Goal: Information Seeking & Learning: Check status

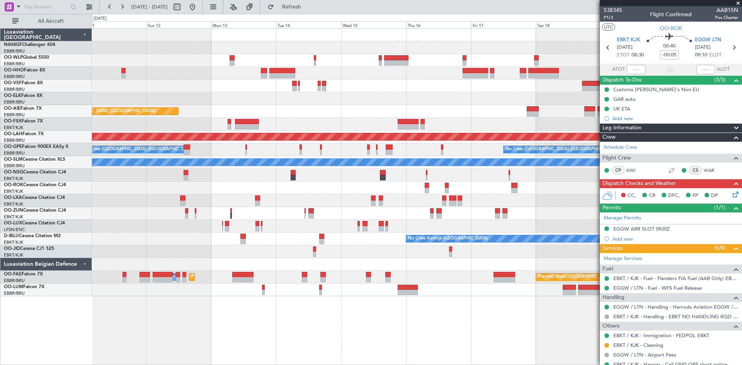
click at [153, 148] on div "Planned Maint Geneva (Cointrin) Planned Maint [GEOGRAPHIC_DATA] ([GEOGRAPHIC_DA…" at bounding box center [416, 163] width 649 height 268
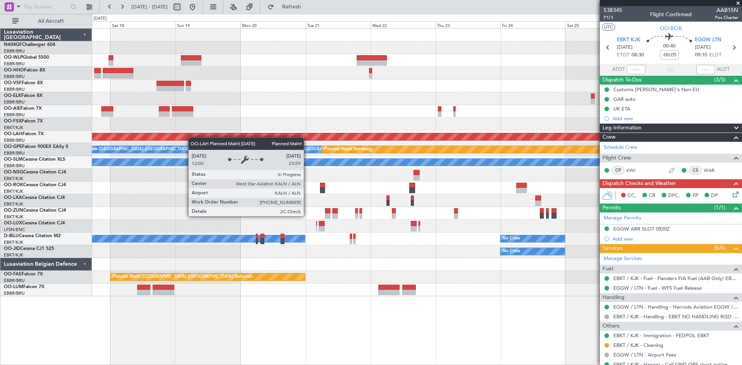
click at [154, 143] on div "- - FIMP 17:00 Z EBLG 05:10 Z Planned [GEOGRAPHIC_DATA][PERSON_NAME]-[GEOGRAPHI…" at bounding box center [416, 163] width 649 height 268
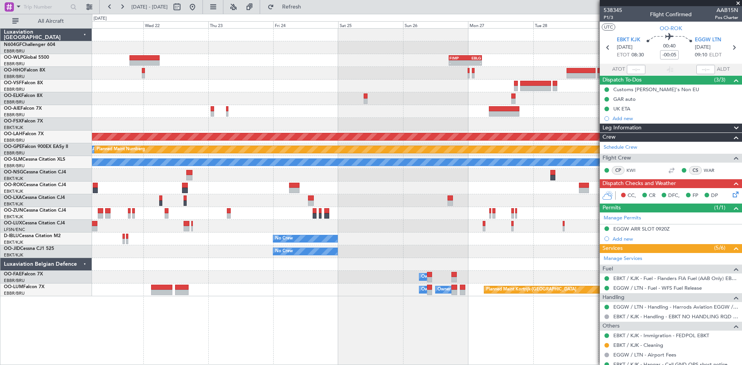
click at [365, 123] on div at bounding box center [416, 124] width 649 height 13
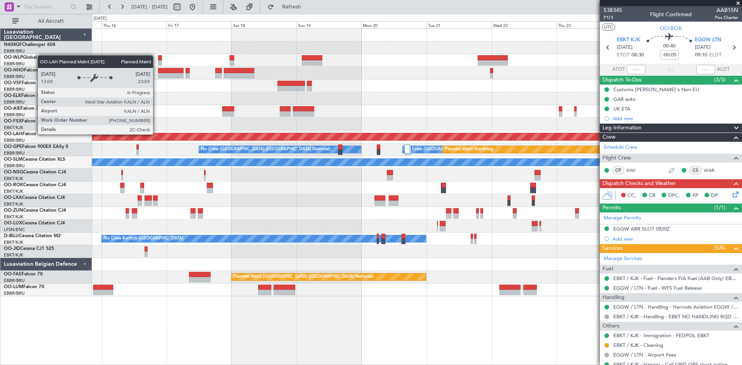
click at [509, 133] on div "Planned Maint [PERSON_NAME]-[GEOGRAPHIC_DATA][PERSON_NAME] ([GEOGRAPHIC_DATA][P…" at bounding box center [417, 137] width 1949 height 8
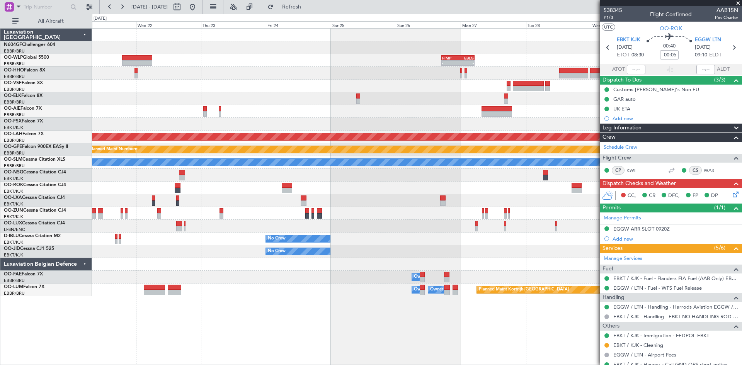
click at [189, 84] on div at bounding box center [416, 86] width 649 height 13
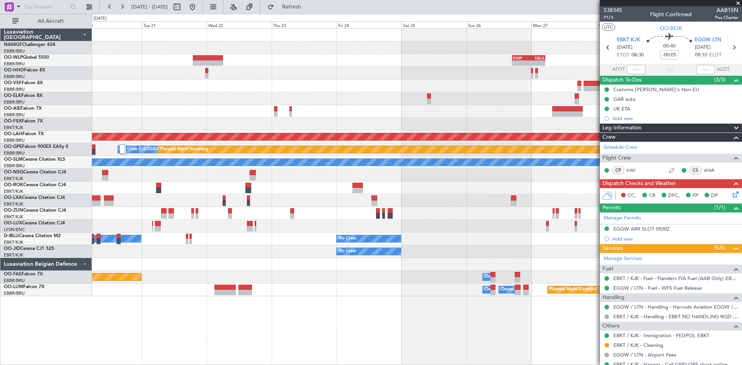
click at [491, 111] on div at bounding box center [416, 111] width 649 height 13
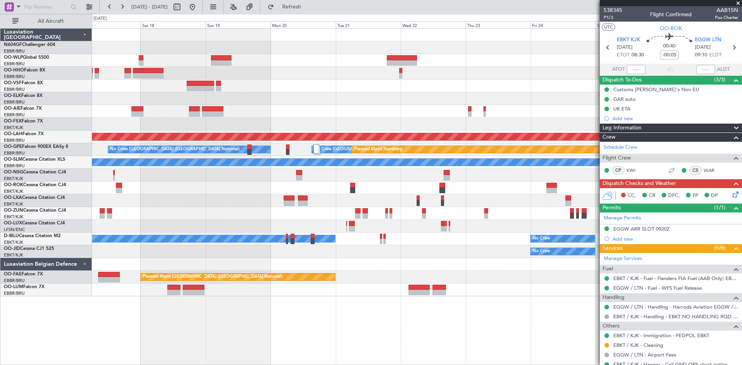
click at [460, 106] on div "- - FIMP 17:00 Z EBLG 05:10 Z Planned [GEOGRAPHIC_DATA][PERSON_NAME]-[GEOGRAPHI…" at bounding box center [416, 163] width 649 height 268
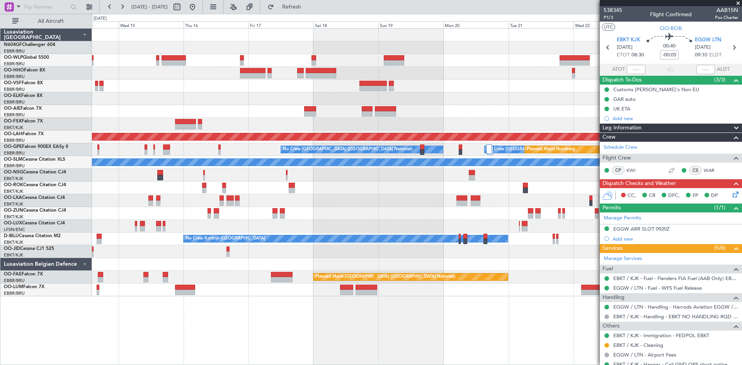
click at [391, 104] on div "- - FIMP 17:00 Z EBLG 05:10 Z Planned Maint [GEOGRAPHIC_DATA] ([GEOGRAPHIC_DATA…" at bounding box center [416, 163] width 649 height 268
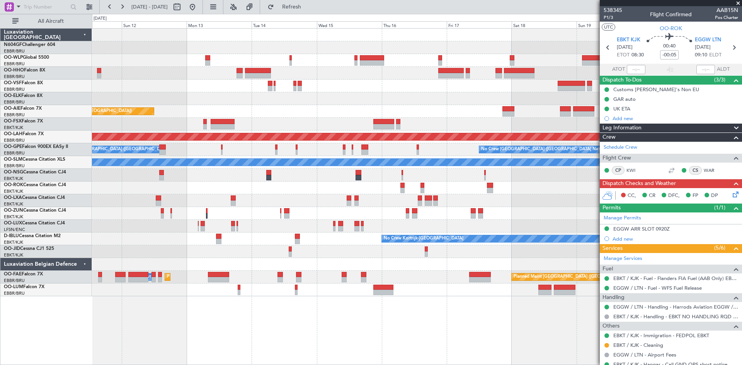
click at [440, 150] on div "Planned Maint Geneva (Cointrin) Planned Maint [GEOGRAPHIC_DATA] ([GEOGRAPHIC_DA…" at bounding box center [416, 163] width 649 height 268
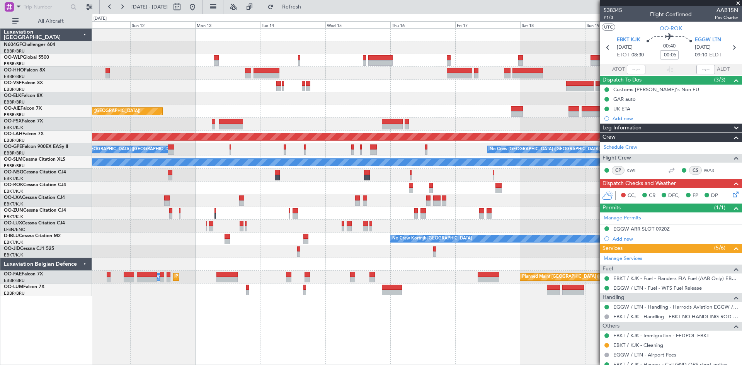
click at [0, 219] on div "Planned Maint Geneva (Cointrin) Planned Maint [GEOGRAPHIC_DATA] ([GEOGRAPHIC_DA…" at bounding box center [371, 189] width 742 height 351
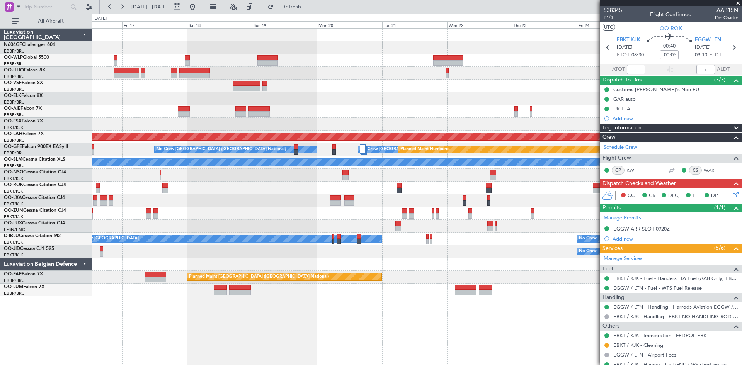
click at [111, 95] on div "- - FIMP 17:00 Z EBLG 05:10 Z Planned [GEOGRAPHIC_DATA][PERSON_NAME]-[GEOGRAPHI…" at bounding box center [416, 163] width 649 height 268
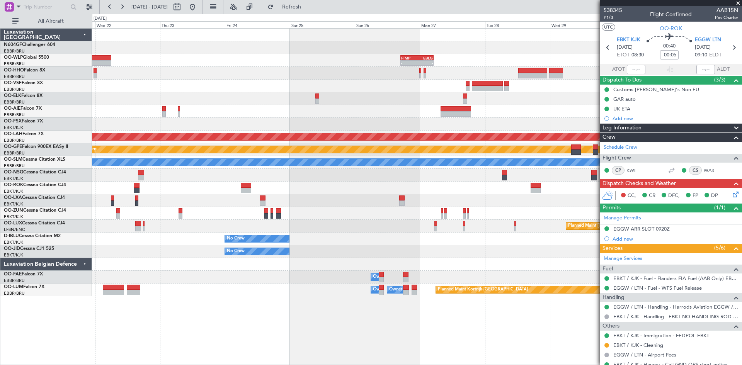
click at [93, 95] on div "- - FIMP 17:00 Z EBLG 05:10 Z Planned [GEOGRAPHIC_DATA][PERSON_NAME]-[GEOGRAPHI…" at bounding box center [416, 163] width 649 height 268
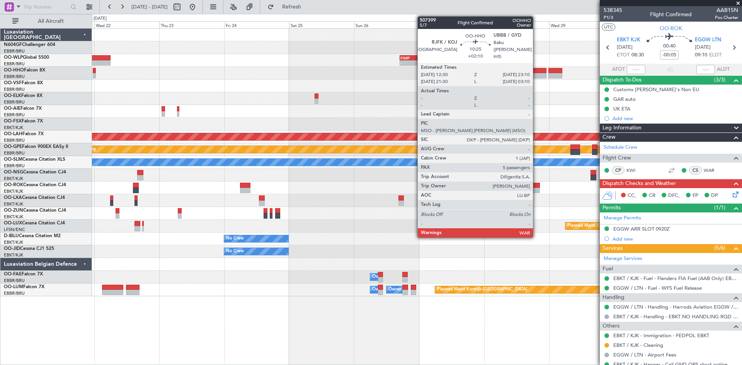
click at [536, 76] on div at bounding box center [531, 75] width 29 height 5
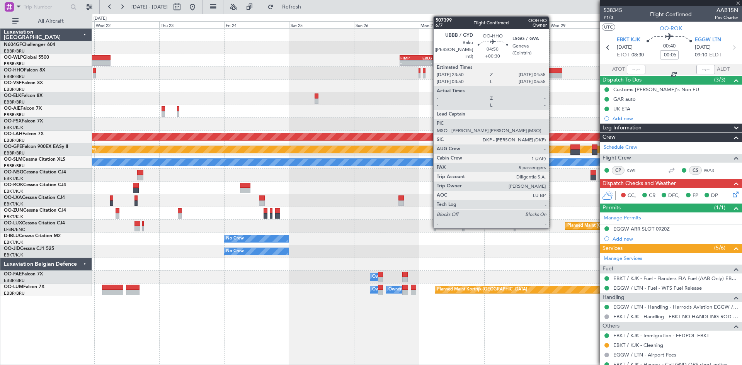
type input "+02:10"
type input "5"
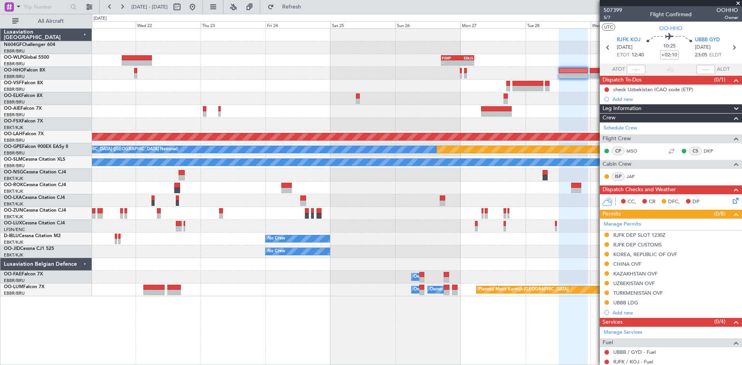
click at [741, 115] on html "[DATE] - [DATE] Refresh Quick Links All Aircraft - - FIMP 17:00 Z EBLG 05:10 Z …" at bounding box center [371, 182] width 742 height 365
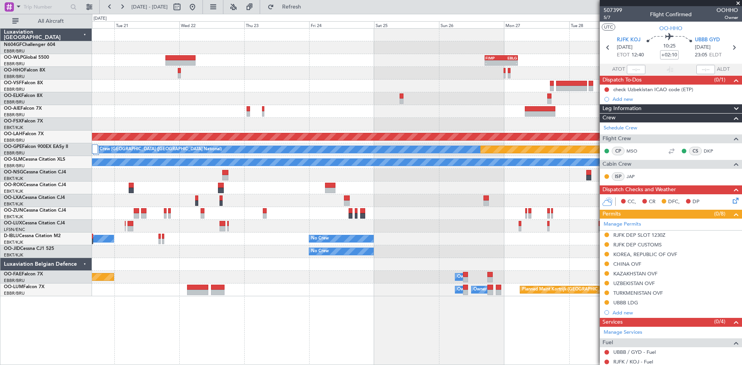
click at [156, 79] on div "- - FIMP 17:00 Z EBLG 05:10 Z Planned [GEOGRAPHIC_DATA][PERSON_NAME]-[GEOGRAPHI…" at bounding box center [416, 163] width 649 height 268
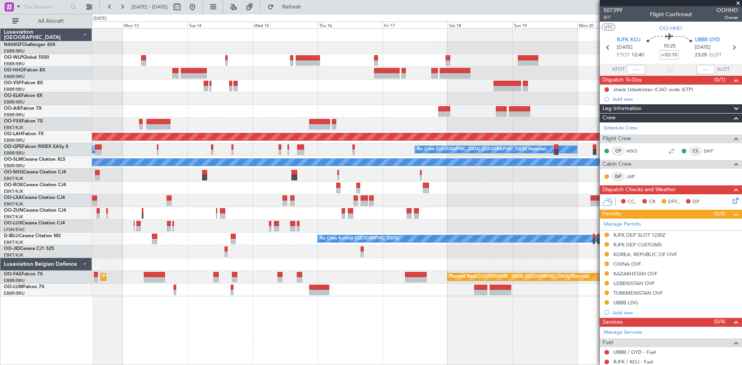
click at [741, 147] on html "[DATE] - [DATE] Refresh Quick Links All Aircraft Planned Maint [GEOGRAPHIC_DATA…" at bounding box center [371, 182] width 742 height 365
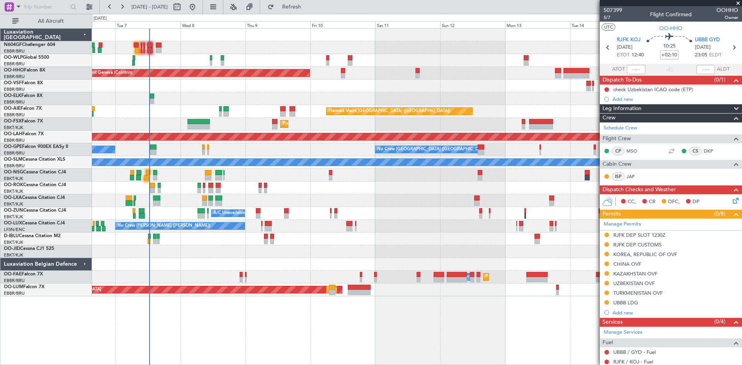
click at [266, 120] on div "Planned Maint Geneva (Cointrin) Planned Maint [GEOGRAPHIC_DATA] ([GEOGRAPHIC_DA…" at bounding box center [416, 163] width 649 height 268
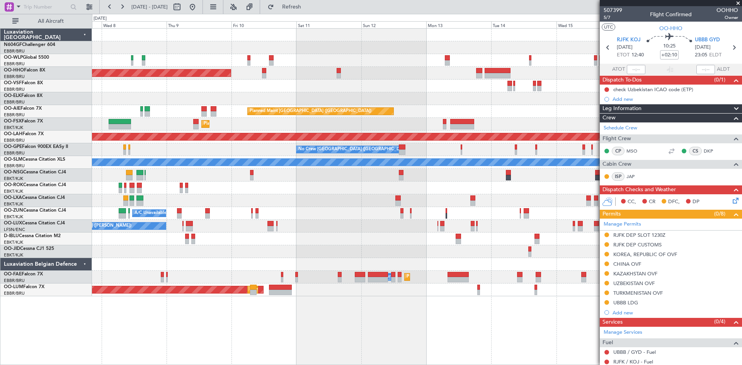
click at [78, 59] on div "Planned Maint Geneva (Cointrin) Planned Maint [GEOGRAPHIC_DATA] ([GEOGRAPHIC_DA…" at bounding box center [371, 189] width 742 height 351
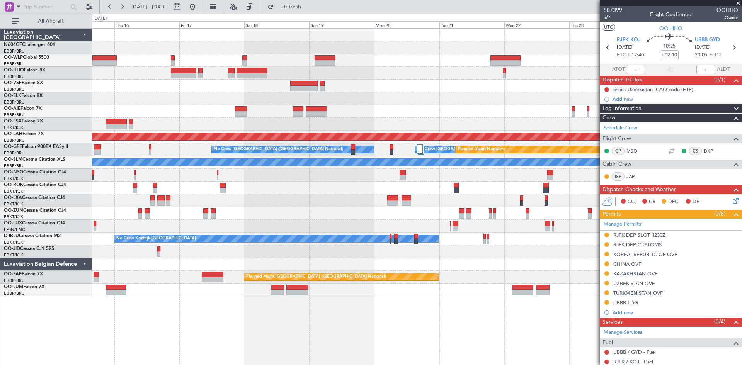
click at [309, 53] on div at bounding box center [416, 47] width 649 height 13
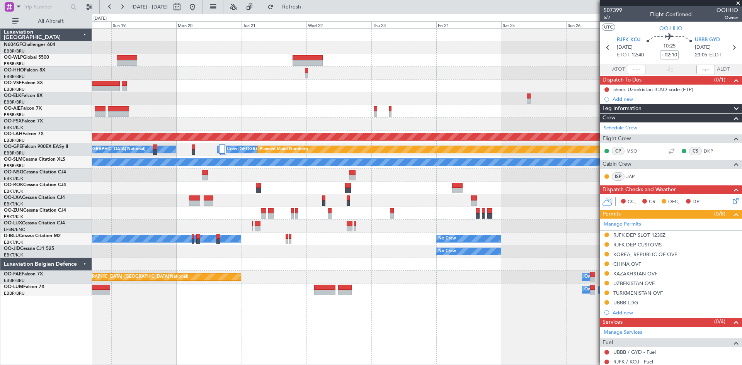
click at [229, 70] on div "- - FIMP 17:00 Z EBLG 05:10 Z Planned [GEOGRAPHIC_DATA][PERSON_NAME]-[GEOGRAPHI…" at bounding box center [416, 163] width 649 height 268
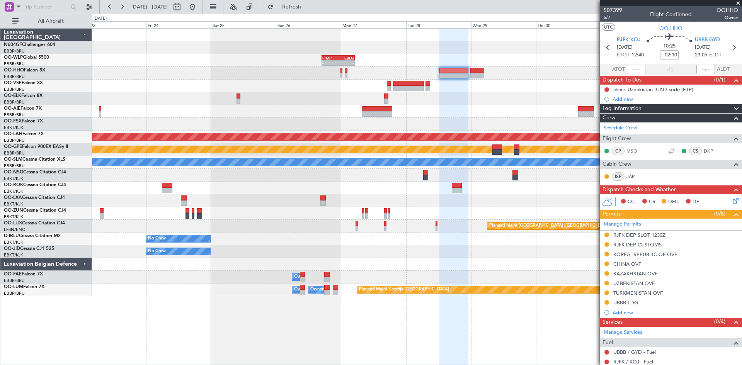
click at [237, 68] on div "- - FIMP 17:00 Z EBLG 05:10 Z Planned [GEOGRAPHIC_DATA][PERSON_NAME]-[GEOGRAPHI…" at bounding box center [416, 163] width 649 height 268
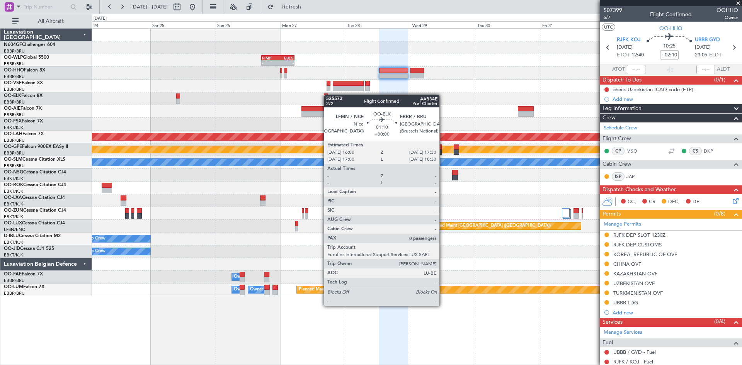
click at [328, 95] on div at bounding box center [326, 95] width 4 height 5
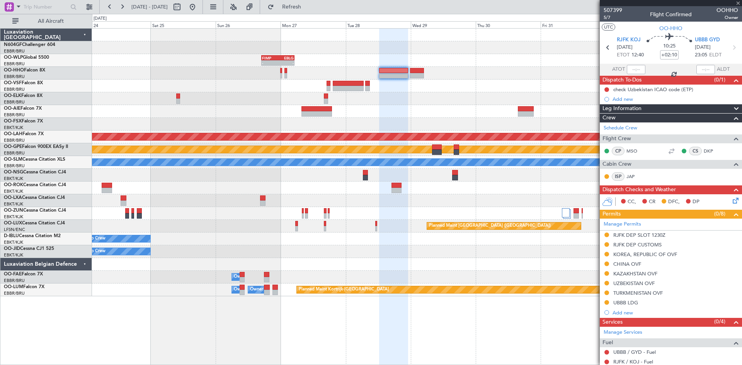
type input "0"
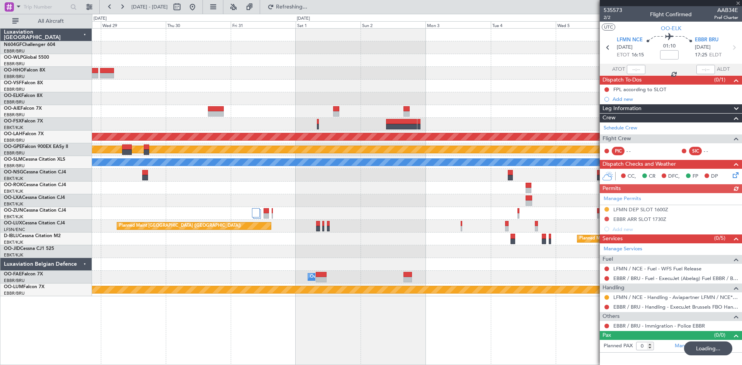
click at [176, 124] on div at bounding box center [416, 124] width 649 height 13
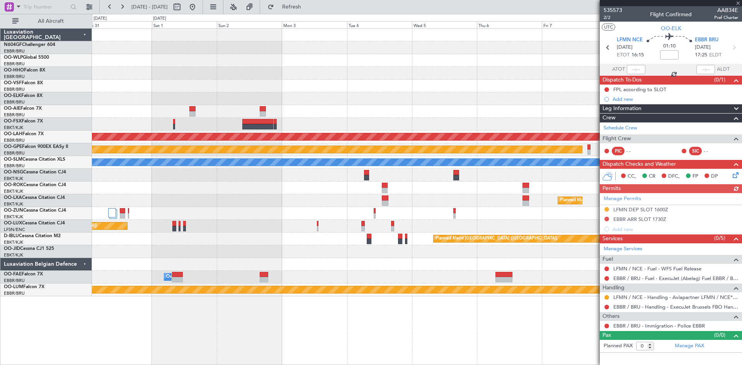
click at [741, 130] on html "[DATE] - [DATE] Refresh Quick Links All Aircraft Planned [GEOGRAPHIC_DATA][PERS…" at bounding box center [371, 182] width 742 height 365
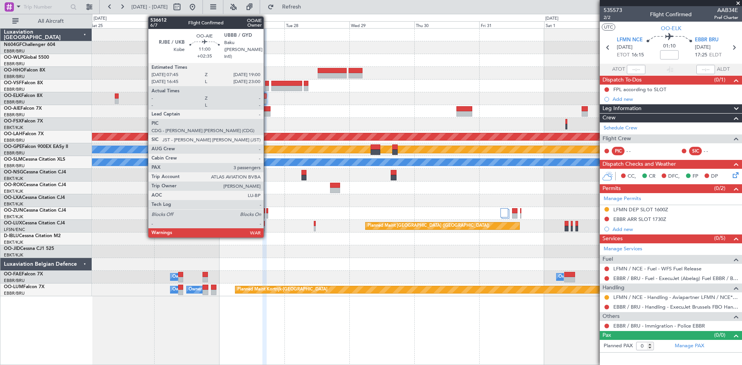
click at [267, 111] on div at bounding box center [255, 108] width 31 height 5
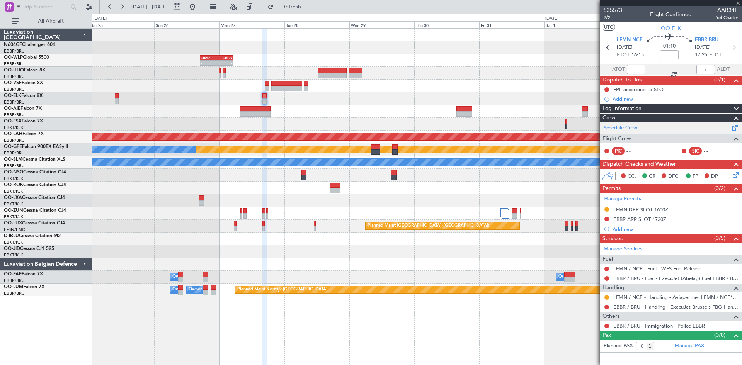
type input "+02:35"
type input "3"
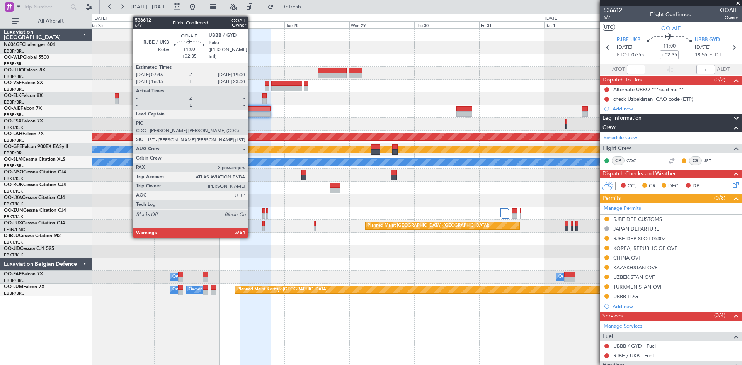
click at [251, 112] on div at bounding box center [255, 113] width 31 height 5
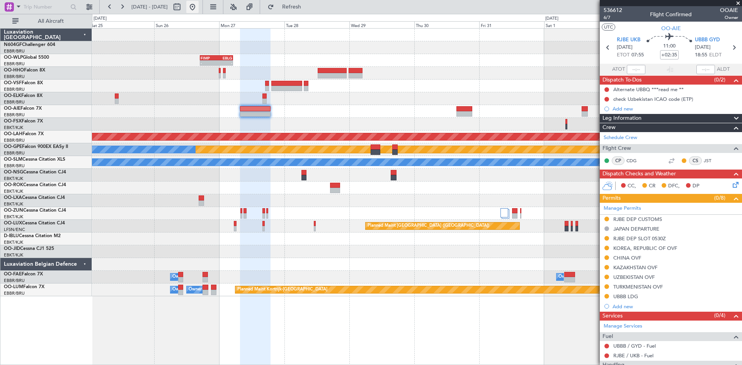
click at [199, 7] on button at bounding box center [192, 7] width 12 height 12
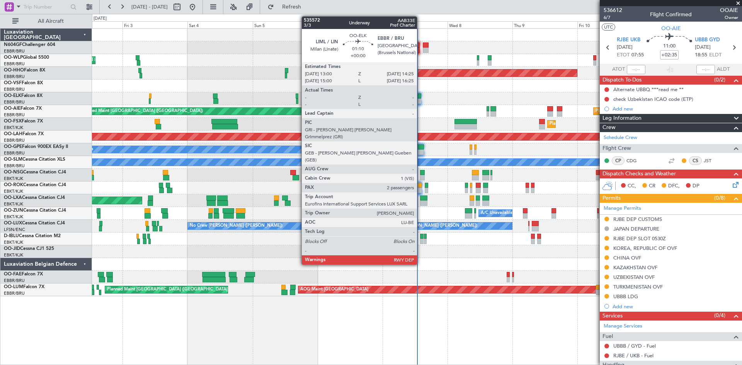
click at [420, 102] on div at bounding box center [419, 101] width 4 height 5
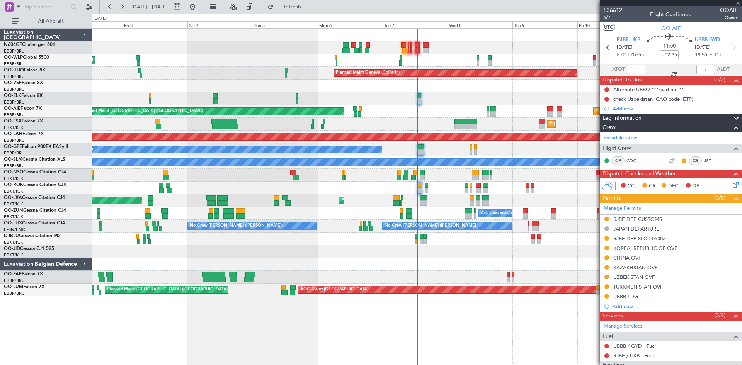
type input "2"
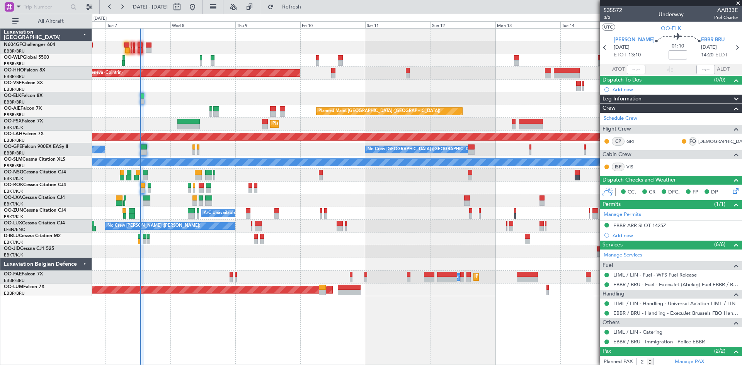
click at [198, 176] on div "Planned Maint Geneva (Cointrin) Planned Maint [GEOGRAPHIC_DATA] ([GEOGRAPHIC_DA…" at bounding box center [416, 163] width 649 height 268
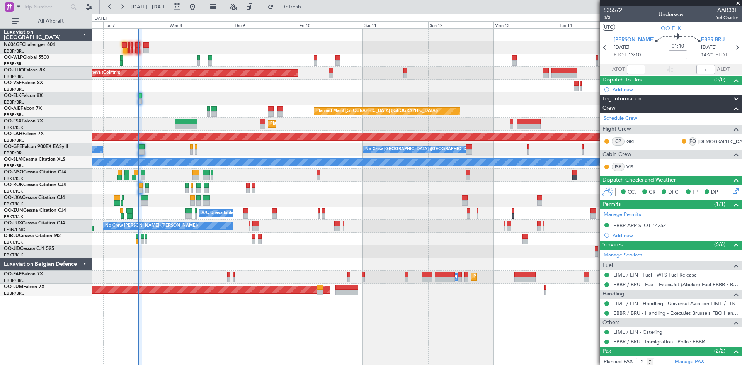
scroll to position [38, 0]
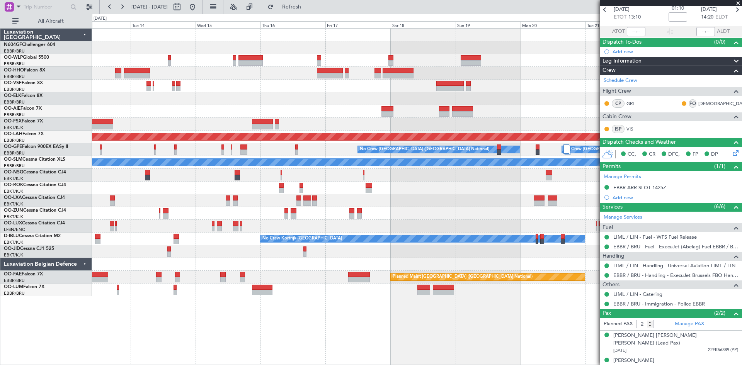
click at [94, 158] on div "Planned Maint [GEOGRAPHIC_DATA] ([GEOGRAPHIC_DATA]) Planned [GEOGRAPHIC_DATA][P…" at bounding box center [416, 163] width 649 height 268
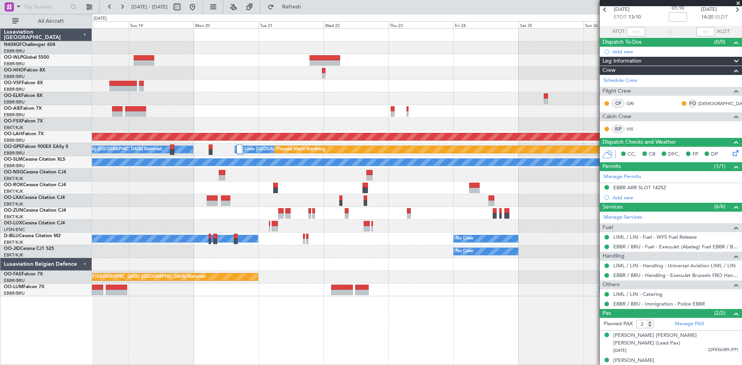
click at [182, 121] on div "- - FIMP 17:00 Z EBLG 05:10 Z Planned [GEOGRAPHIC_DATA][PERSON_NAME]-[GEOGRAPHI…" at bounding box center [416, 163] width 649 height 268
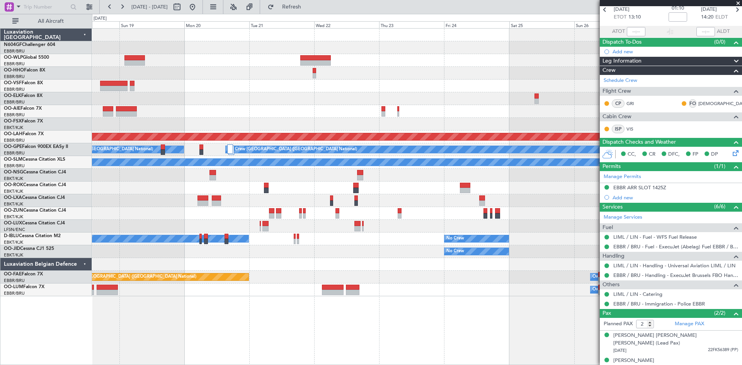
click at [319, 52] on div at bounding box center [416, 47] width 649 height 13
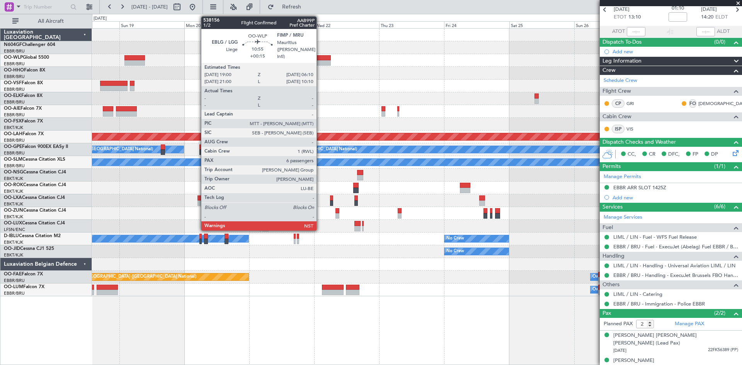
click at [320, 63] on div at bounding box center [315, 62] width 31 height 5
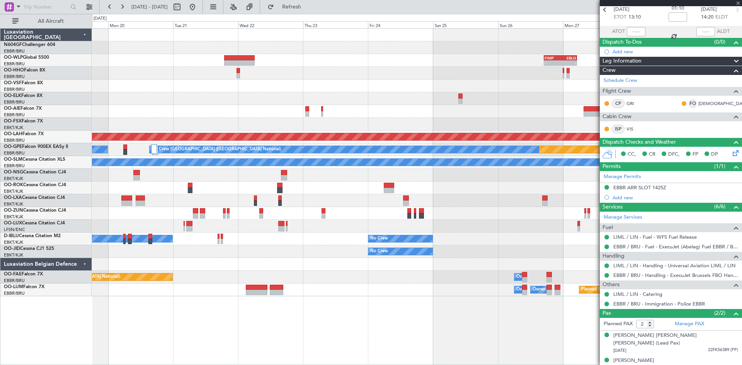
type input "+00:15"
type input "6"
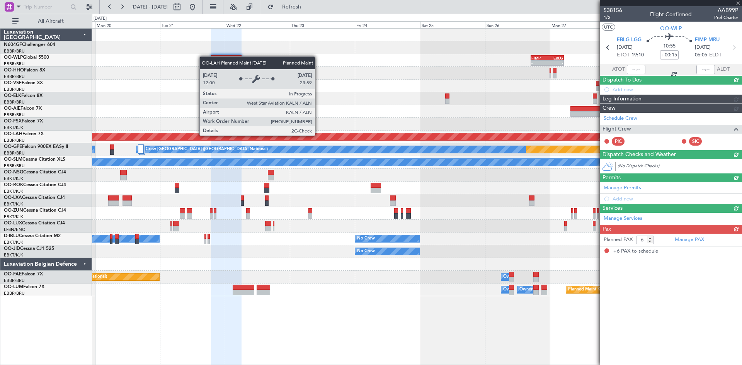
click at [313, 135] on div "- - FIMP 17:00 Z EBLG 05:10 Z Planned [GEOGRAPHIC_DATA][PERSON_NAME]-[GEOGRAPHI…" at bounding box center [416, 163] width 649 height 268
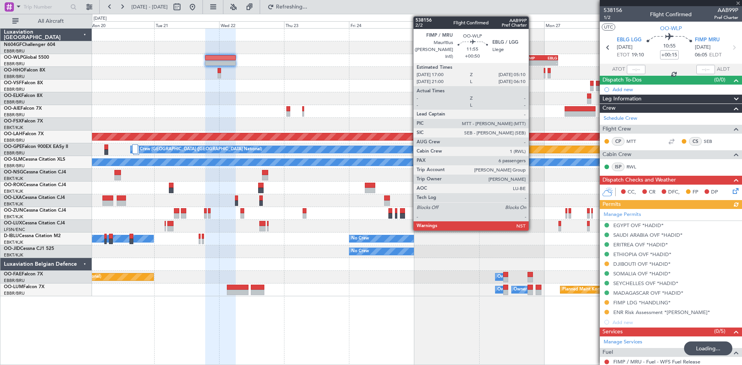
click at [532, 64] on div "-" at bounding box center [533, 63] width 16 height 5
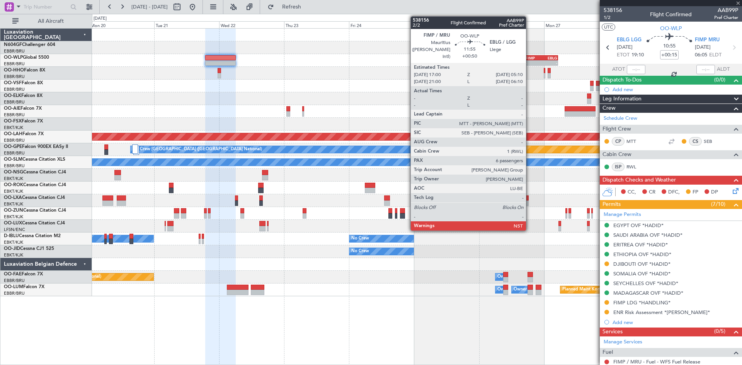
type input "+00:50"
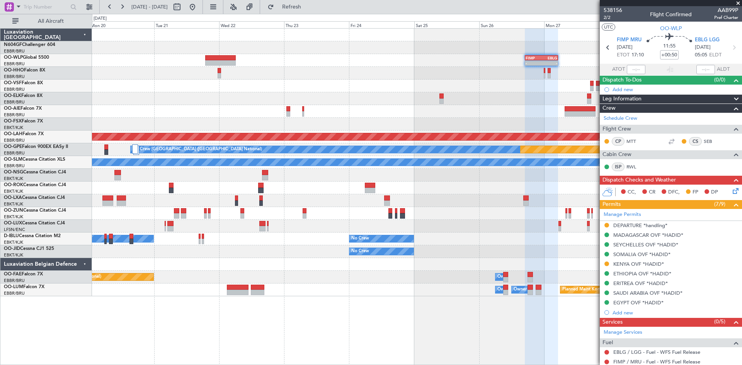
scroll to position [175, 0]
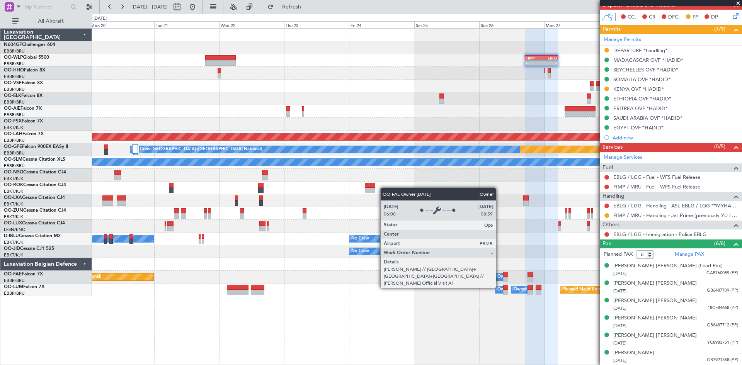
click at [501, 281] on div "Owner Melsbroek Air Base Planned Maint [GEOGRAPHIC_DATA] ([GEOGRAPHIC_DATA]) Ow…" at bounding box center [416, 277] width 649 height 13
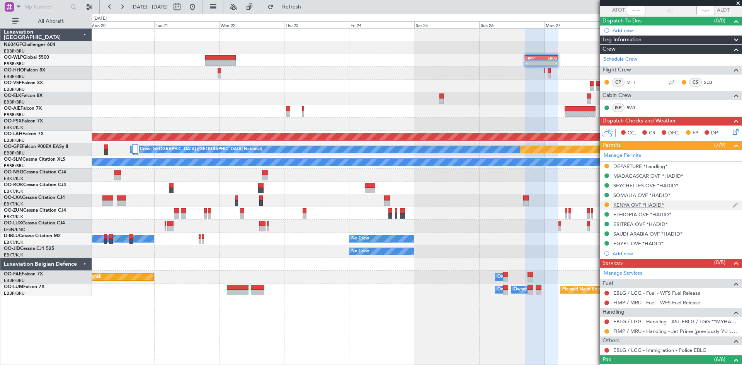
scroll to position [20, 0]
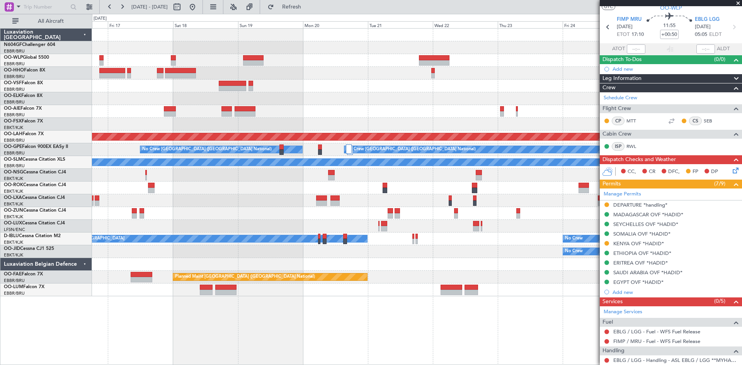
click at [513, 70] on div "- - FIMP 17:00 Z EBLG 05:10 Z Planned [GEOGRAPHIC_DATA][PERSON_NAME]-[GEOGRAPHI…" at bounding box center [416, 163] width 649 height 268
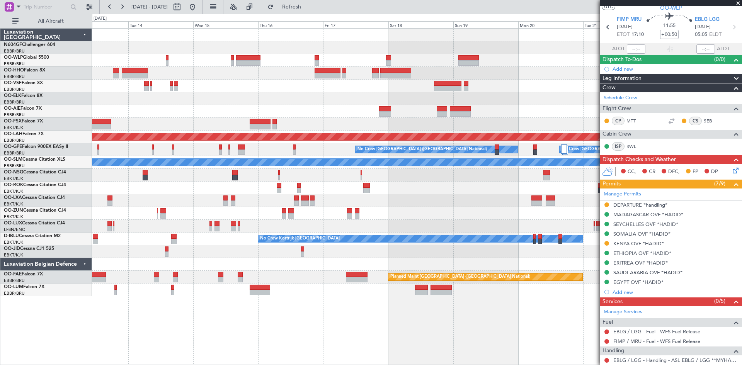
click at [507, 59] on div "Planned Maint [GEOGRAPHIC_DATA] ([GEOGRAPHIC_DATA]) Planned [GEOGRAPHIC_DATA][P…" at bounding box center [416, 163] width 649 height 268
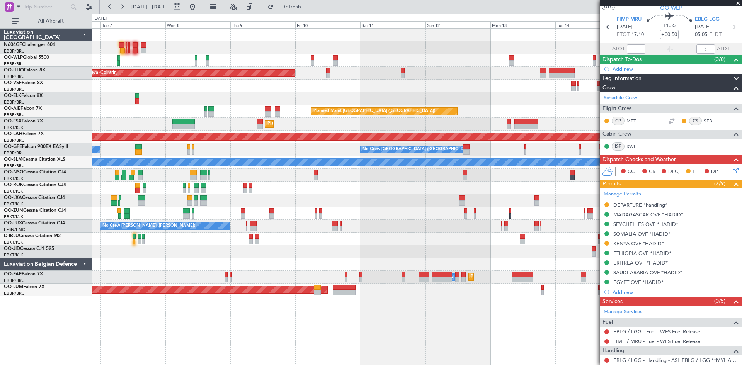
click at [466, 55] on div "Planned Maint Geneva (Cointrin) Planned Maint [GEOGRAPHIC_DATA] ([GEOGRAPHIC_DA…" at bounding box center [416, 163] width 649 height 268
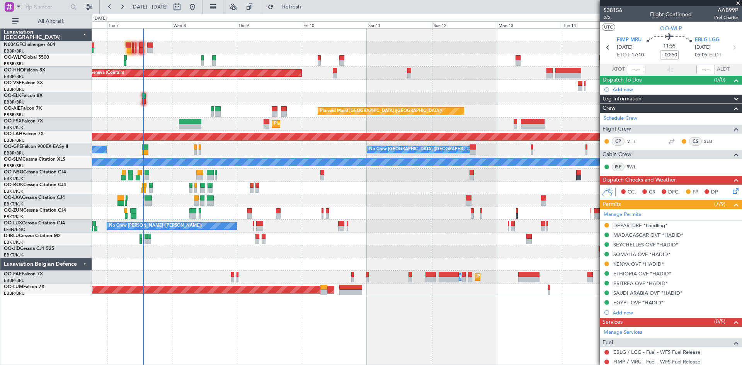
scroll to position [20, 0]
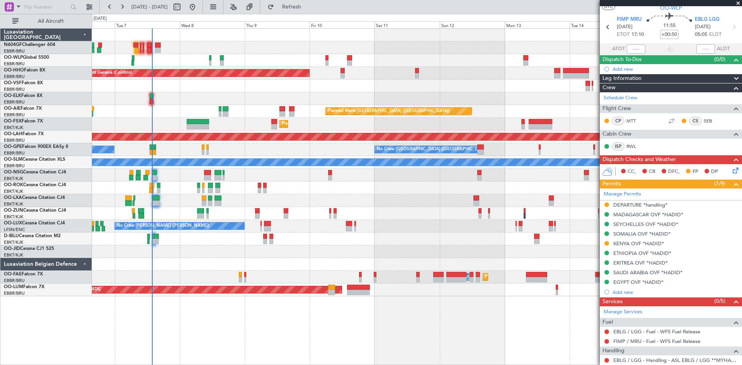
click at [219, 144] on div "Planned Maint Geneva (Cointrin) Planned Maint London (Farnborough) Unplanned Ma…" at bounding box center [416, 163] width 649 height 268
